Goal: Navigation & Orientation: Find specific page/section

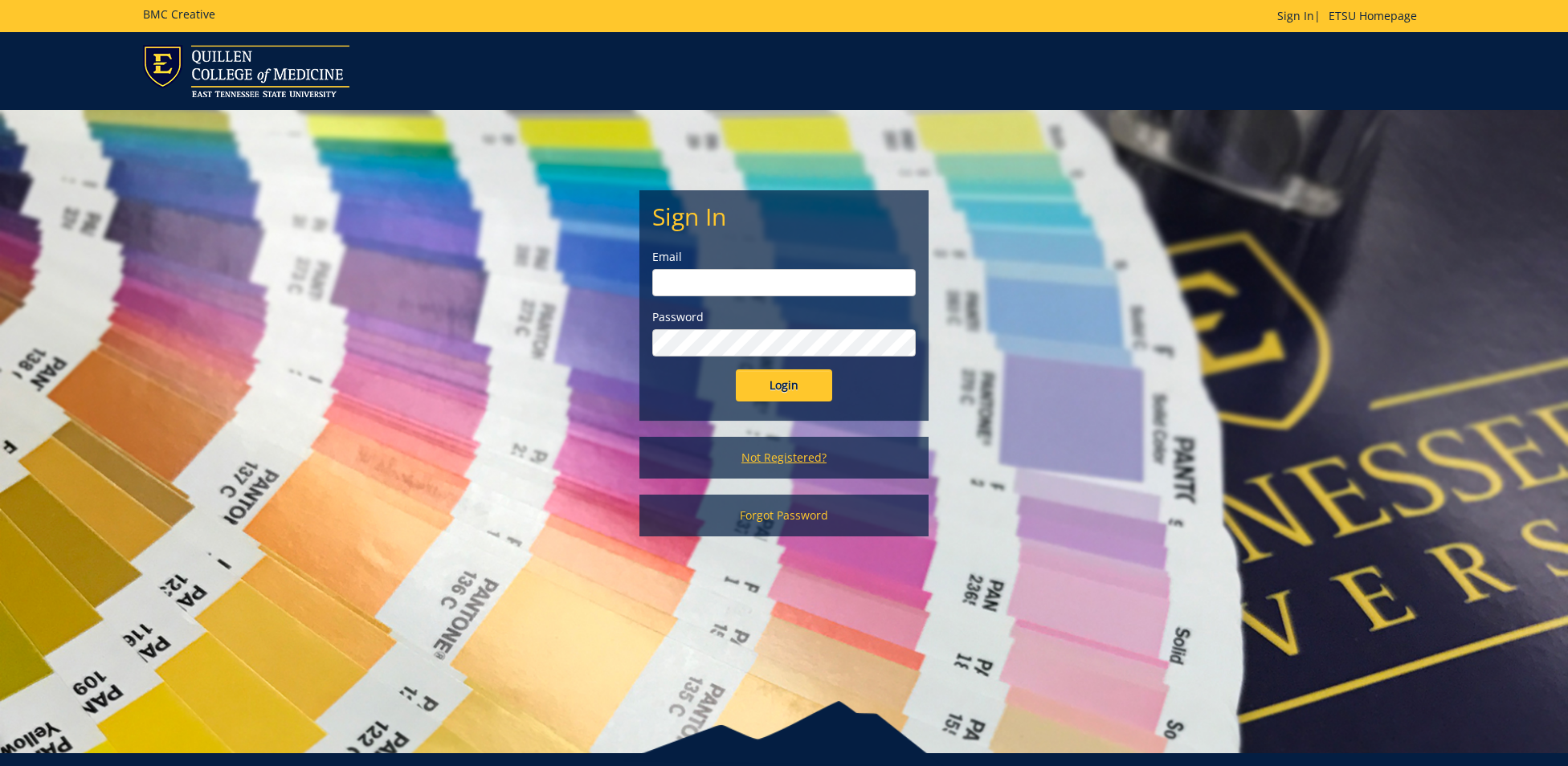
scroll to position [1, 0]
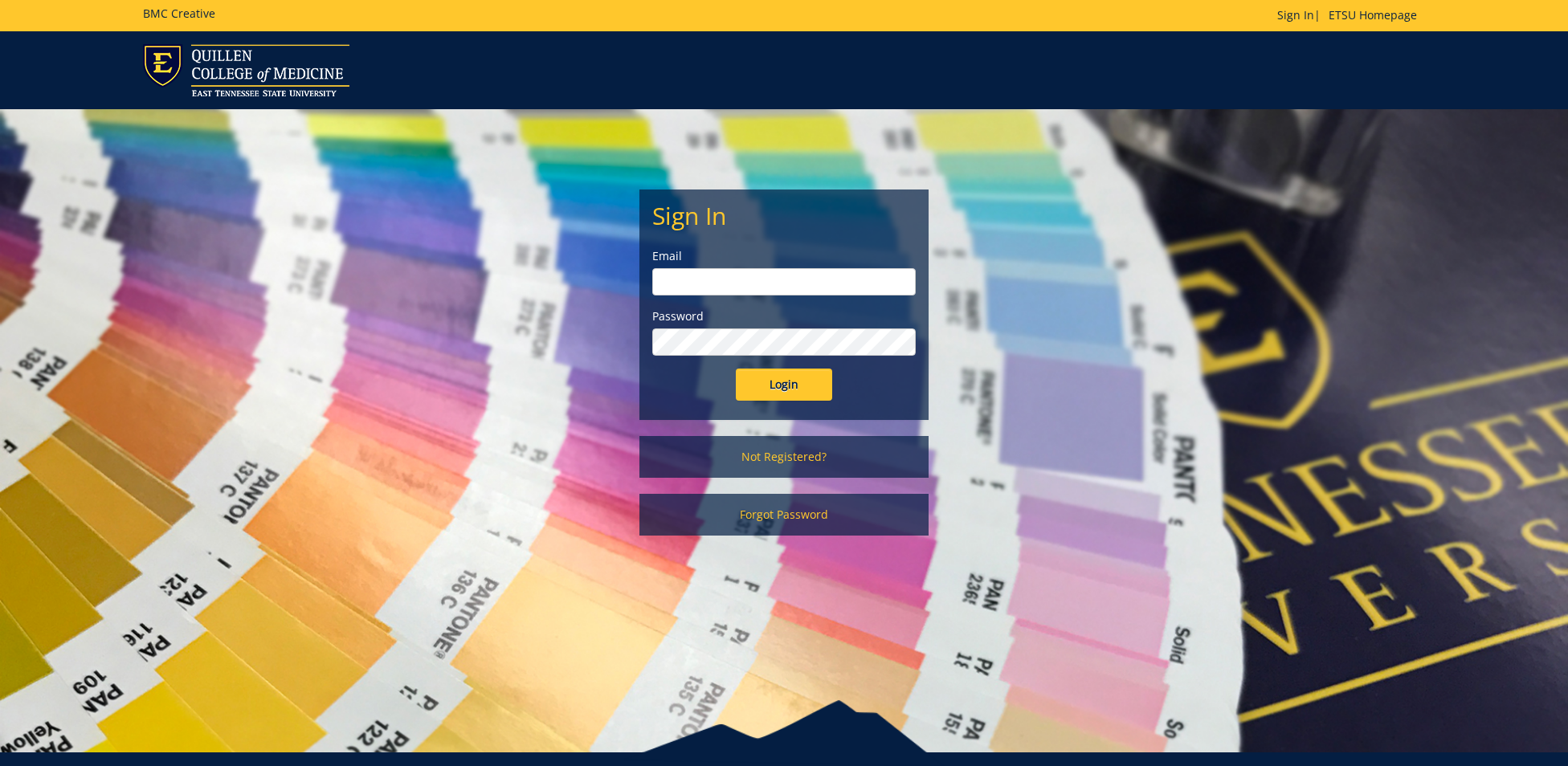
type input "[EMAIL_ADDRESS][DOMAIN_NAME]"
click at [787, 395] on input "Login" at bounding box center [784, 384] width 97 height 32
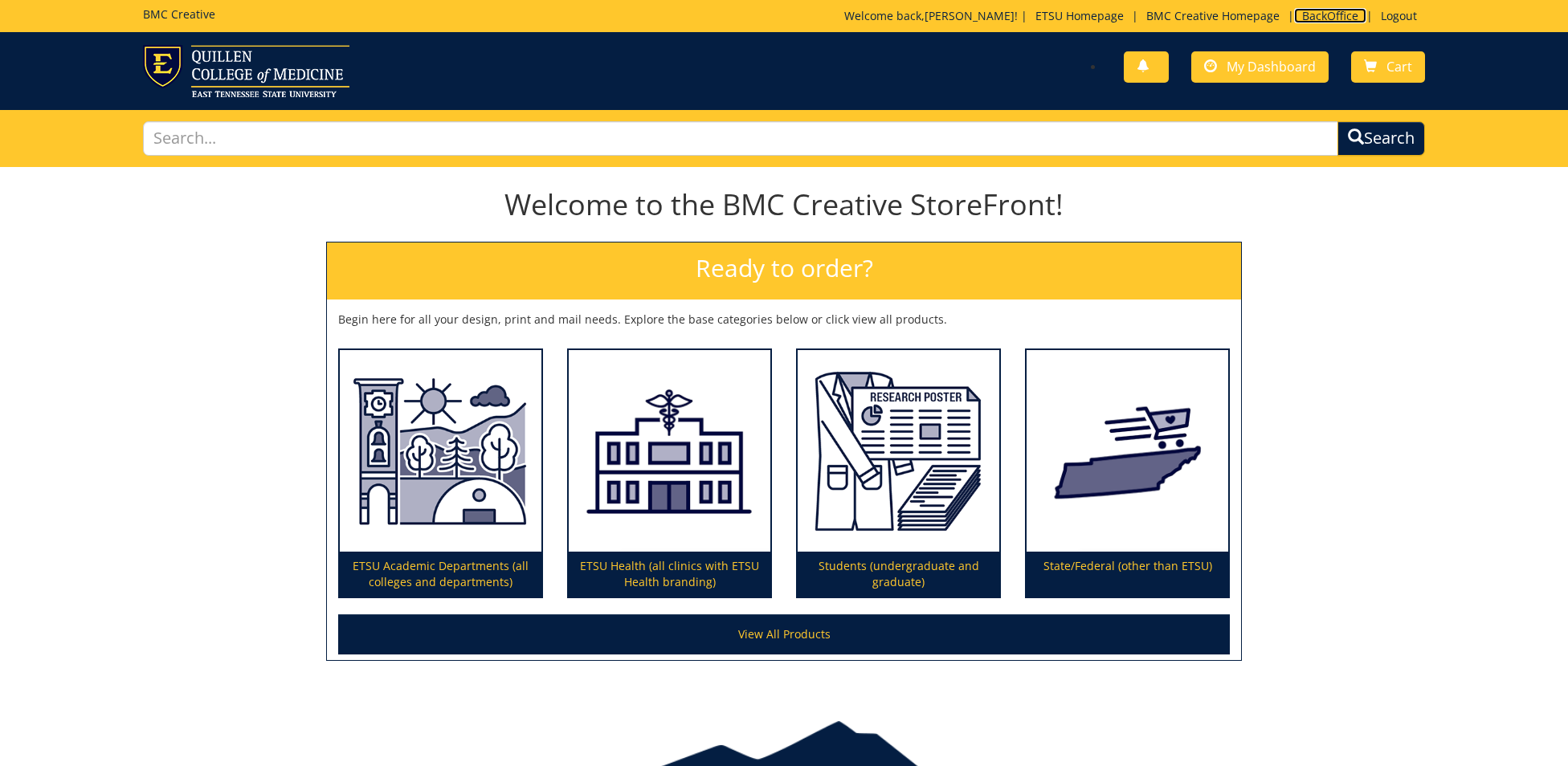
click at [1345, 11] on link "BackOffice" at bounding box center [1330, 16] width 72 height 15
